Goal: Transaction & Acquisition: Book appointment/travel/reservation

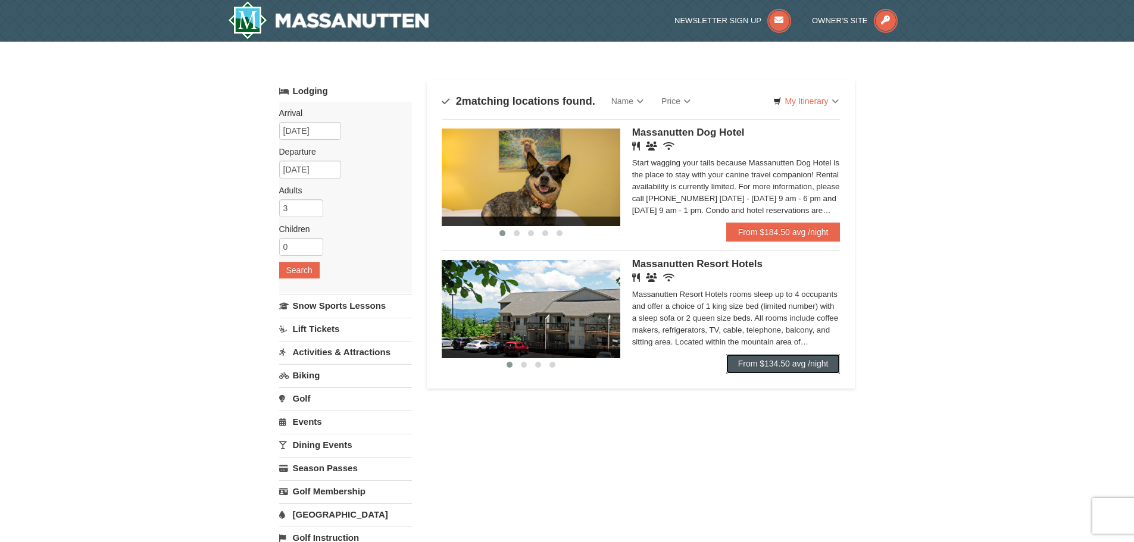
click at [759, 364] on link "From $134.50 avg /night" at bounding box center [783, 363] width 114 height 19
